Goal: Navigation & Orientation: Find specific page/section

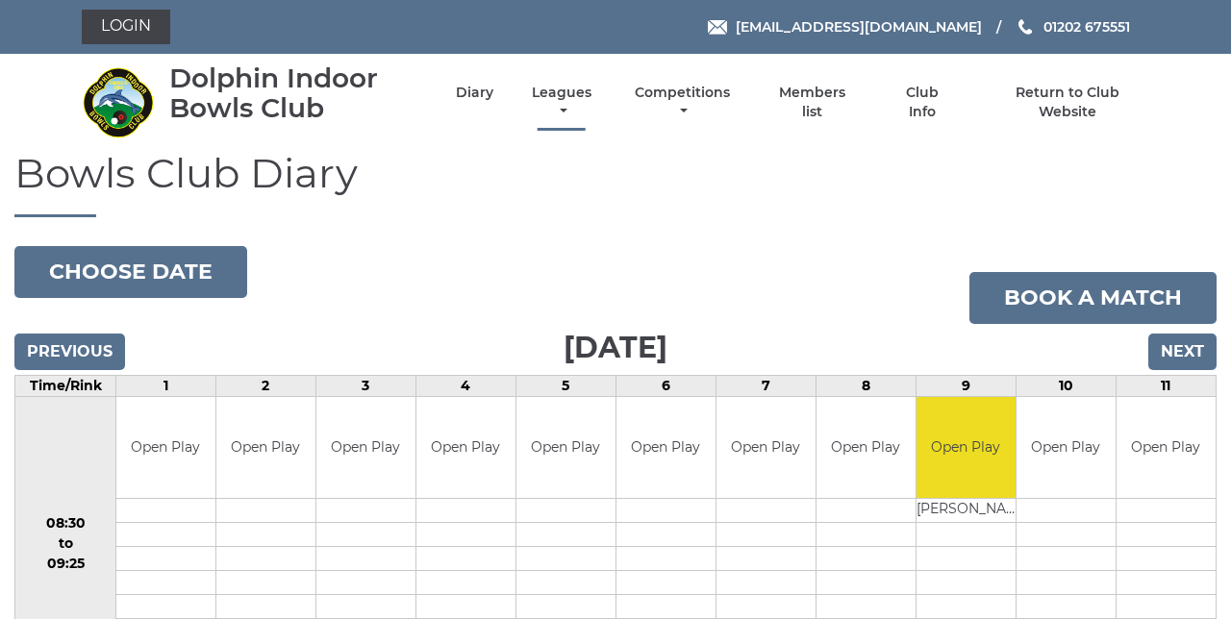
click at [566, 110] on link "Leagues" at bounding box center [561, 103] width 69 height 38
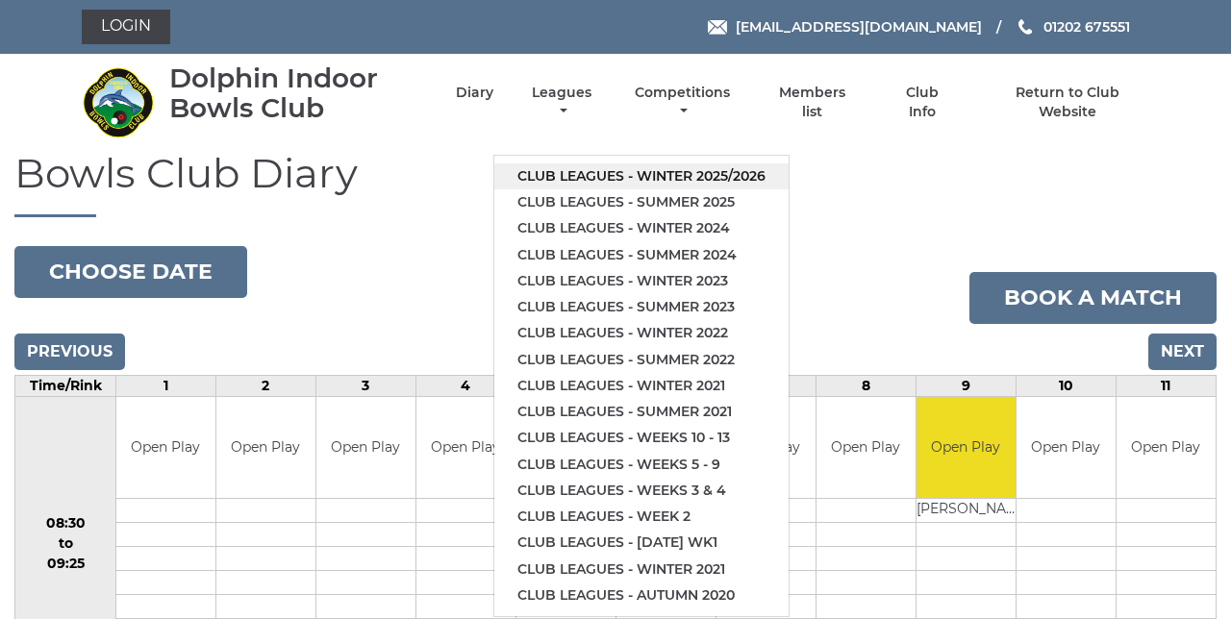
click at [745, 181] on link "Club leagues - Winter 2025/2026" at bounding box center [641, 177] width 294 height 26
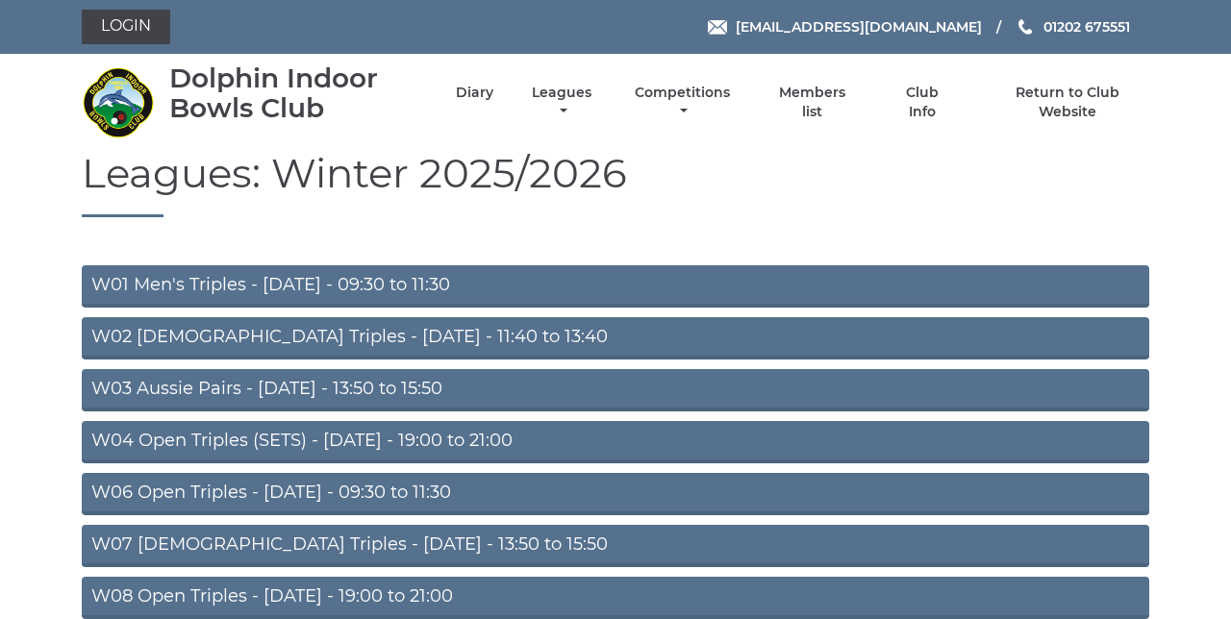
click at [492, 442] on link "W04 Open Triples (SETS) - Monday - 19:00 to 21:00" at bounding box center [616, 442] width 1068 height 42
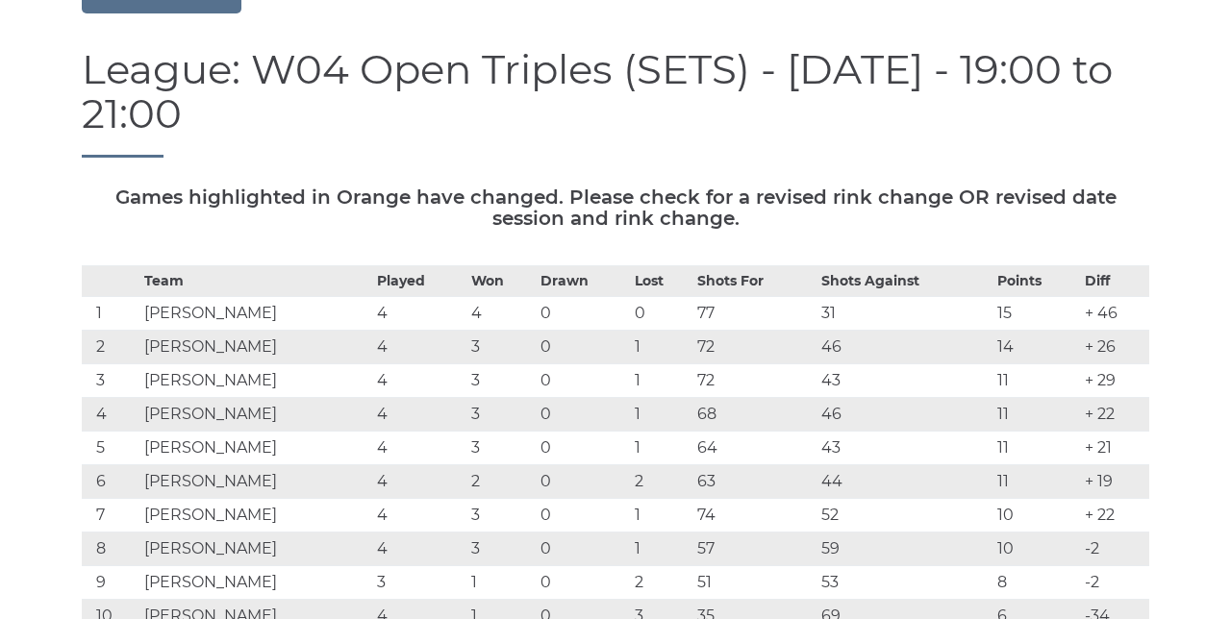
scroll to position [173, 0]
